Goal: Navigation & Orientation: Find specific page/section

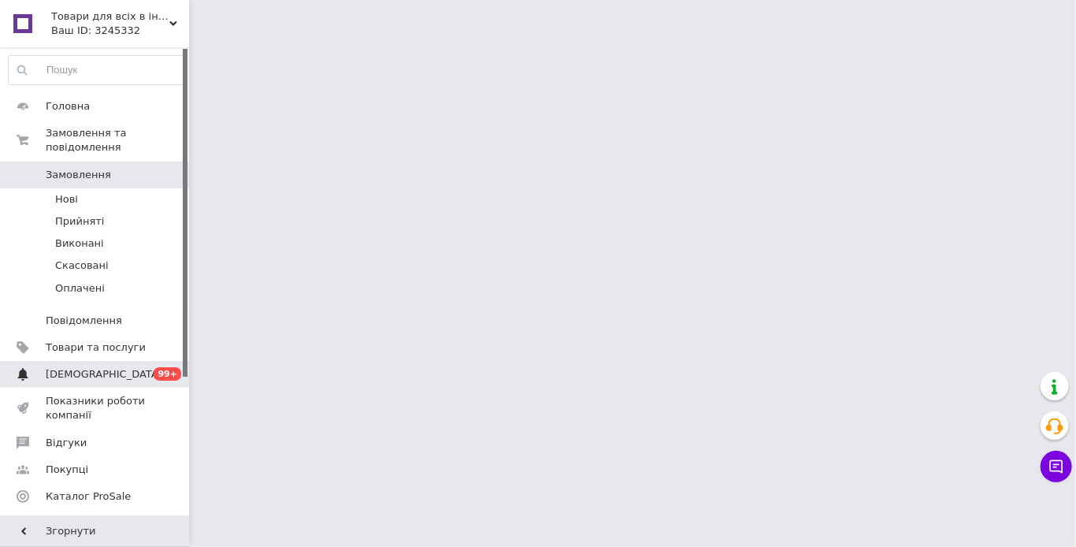
click at [71, 367] on span "[DEMOGRAPHIC_DATA]" at bounding box center [104, 374] width 117 height 14
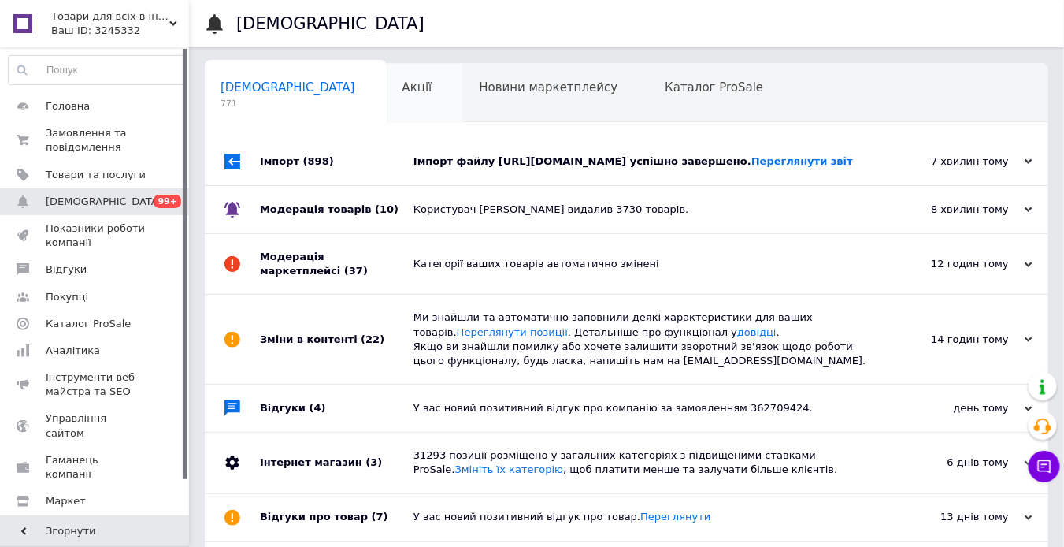
click at [387, 98] on div "Акції 0" at bounding box center [425, 94] width 77 height 60
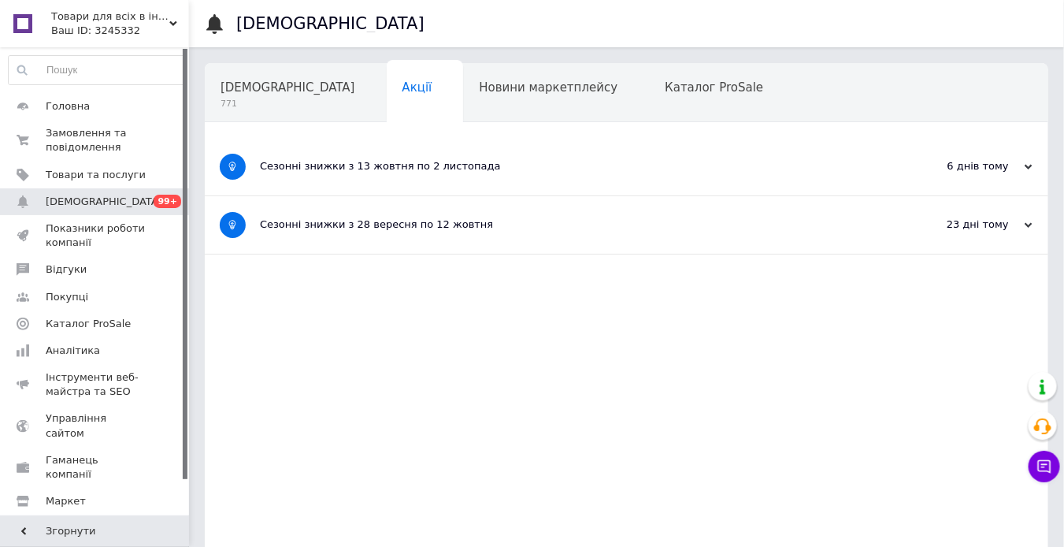
click at [463, 103] on div "Новини маркетплейсу" at bounding box center [556, 94] width 186 height 60
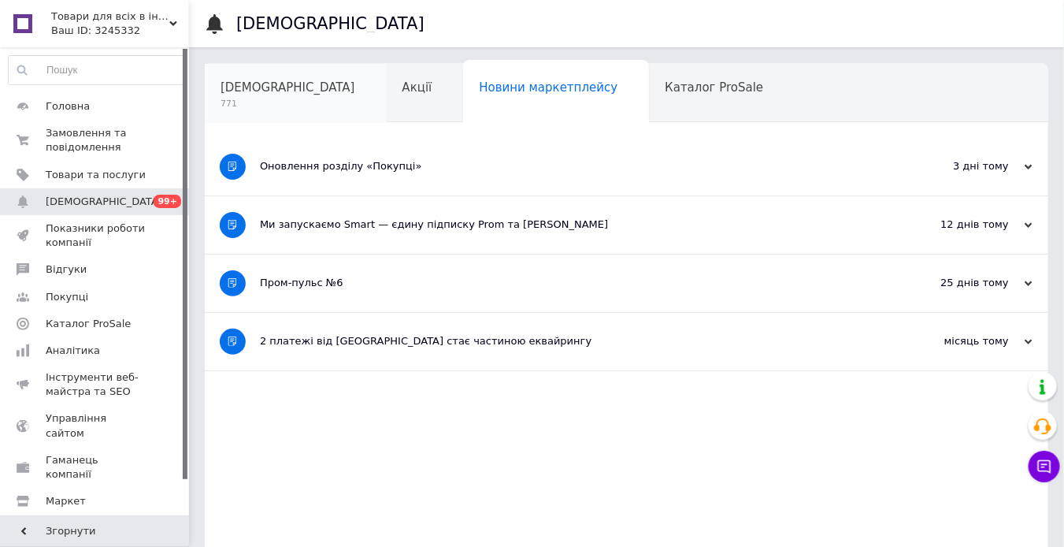
click at [256, 107] on span "771" at bounding box center [288, 104] width 135 height 12
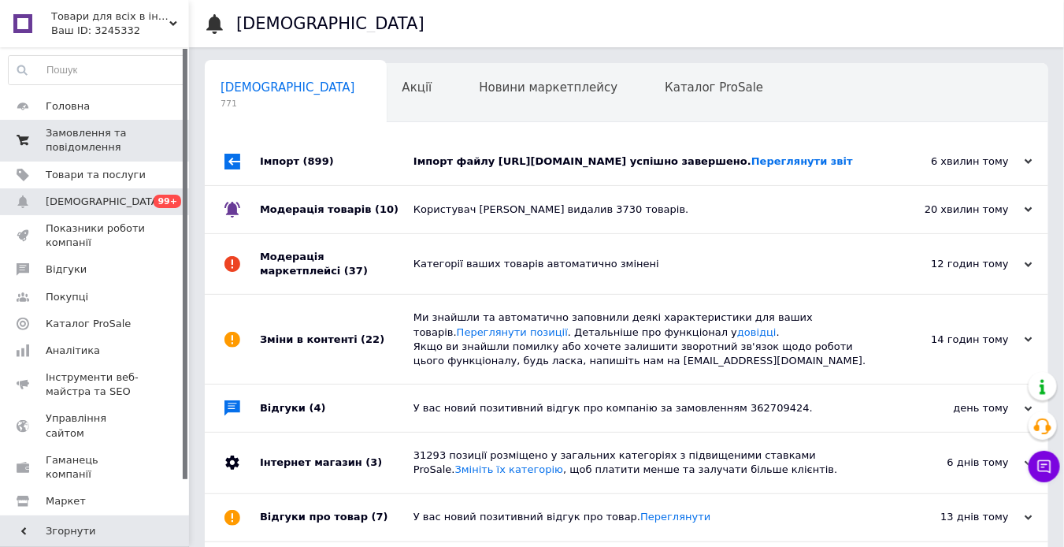
click at [114, 126] on span "Замовлення та повідомлення" at bounding box center [96, 140] width 100 height 28
